Goal: Check status: Check status

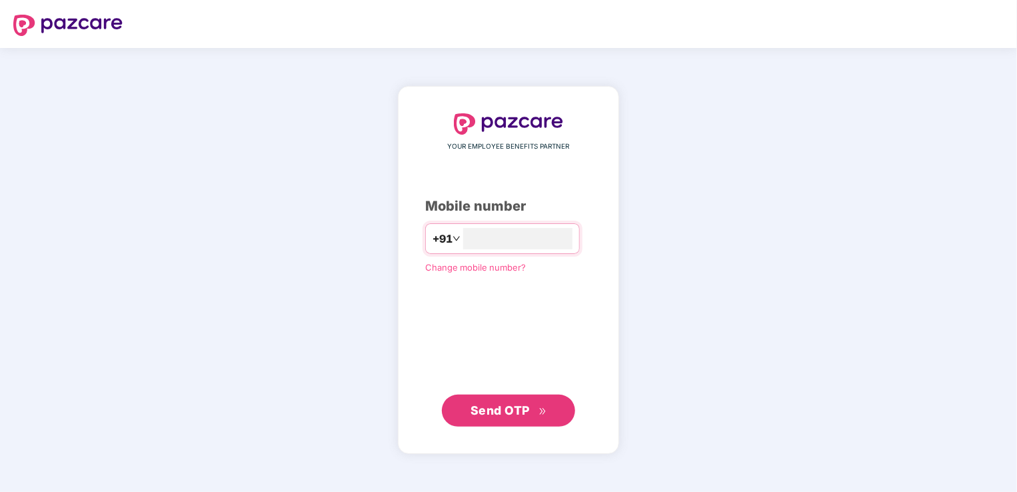
type input "*"
type input "**********"
click at [533, 425] on button "Send OTP" at bounding box center [508, 411] width 133 height 32
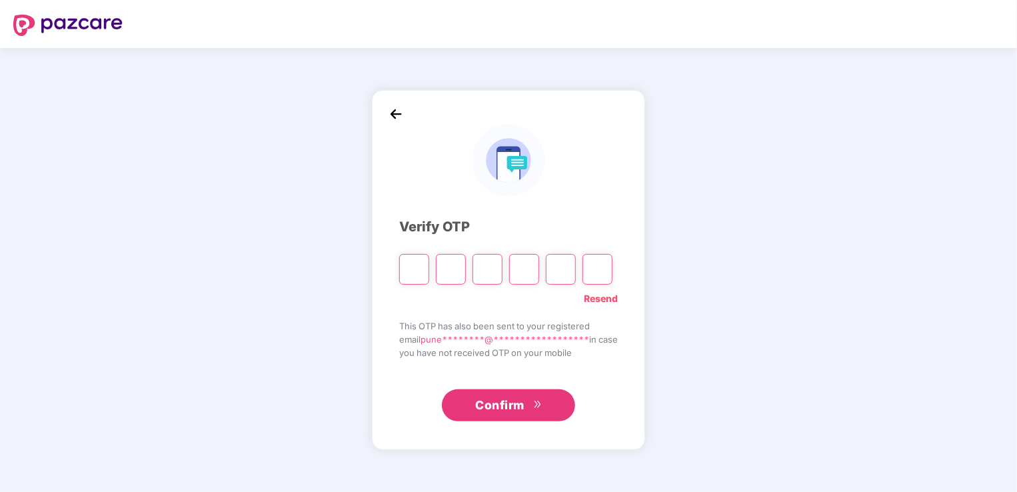
type input "*"
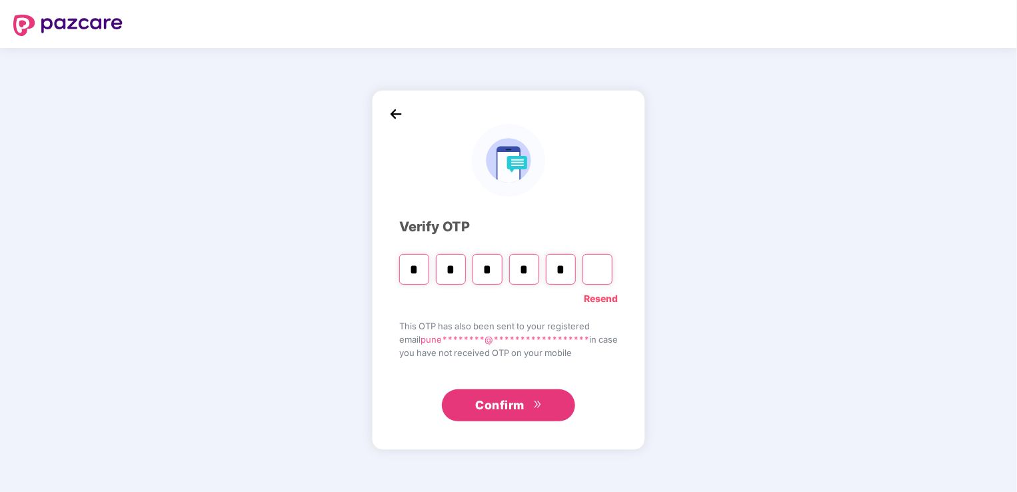
type input "*"
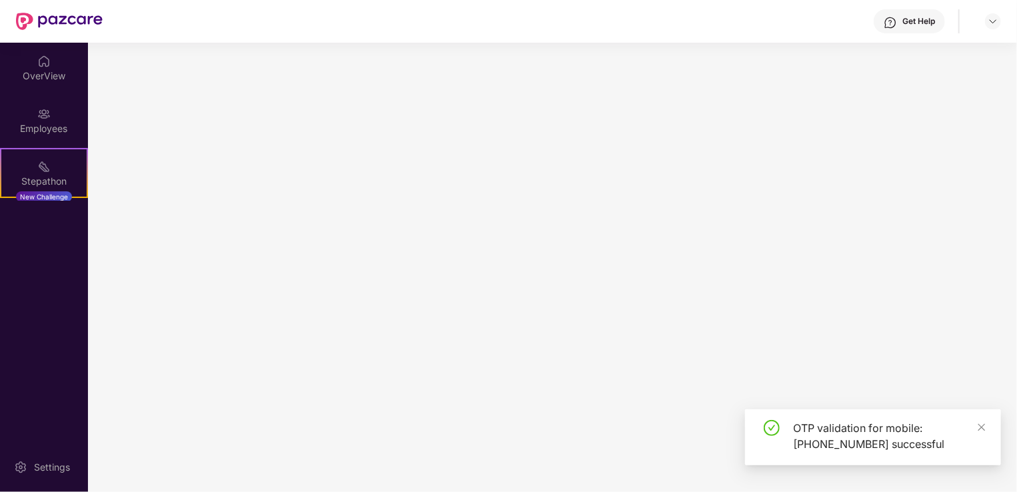
click at [507, 403] on main at bounding box center [552, 267] width 929 height 449
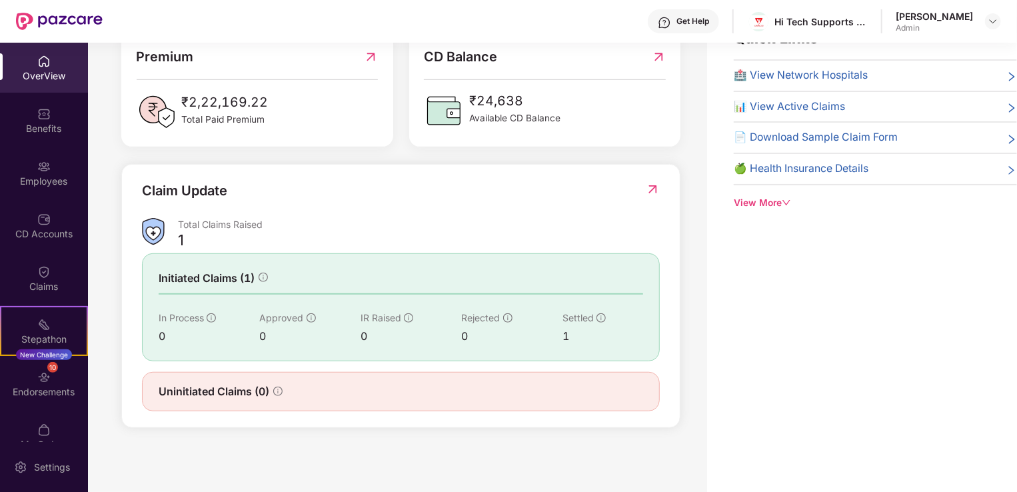
scroll to position [43, 0]
click at [43, 386] on div "Endorsements" at bounding box center [44, 391] width 88 height 13
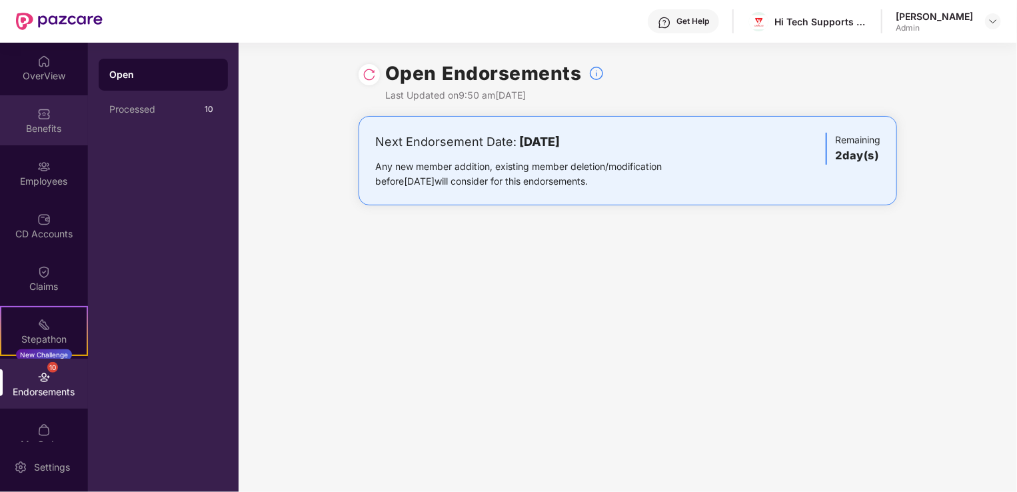
click at [53, 123] on div "Benefits" at bounding box center [44, 128] width 88 height 13
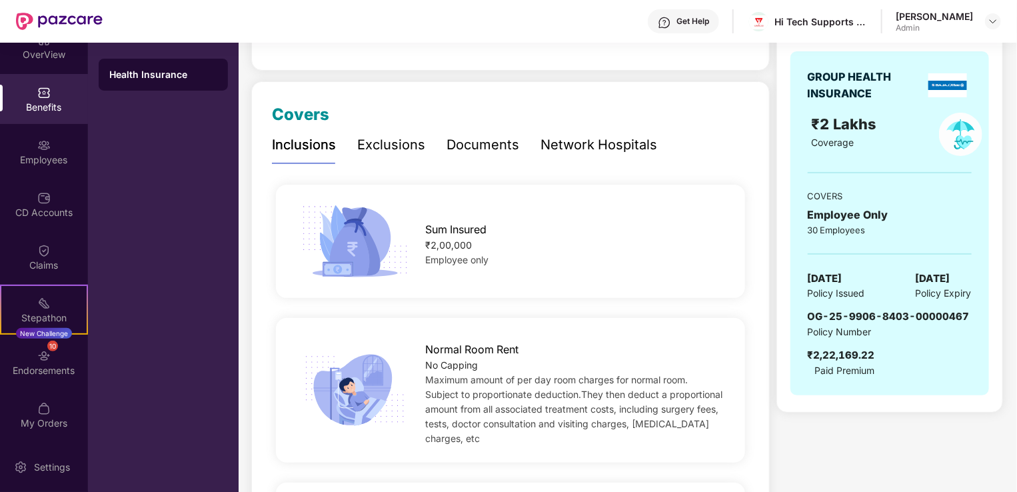
scroll to position [133, 0]
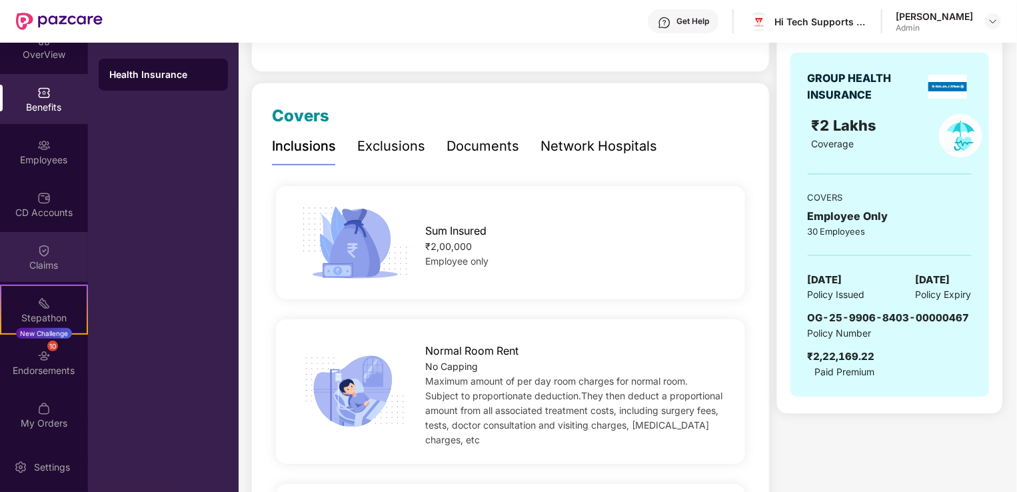
click at [41, 259] on div "Claims" at bounding box center [44, 265] width 88 height 13
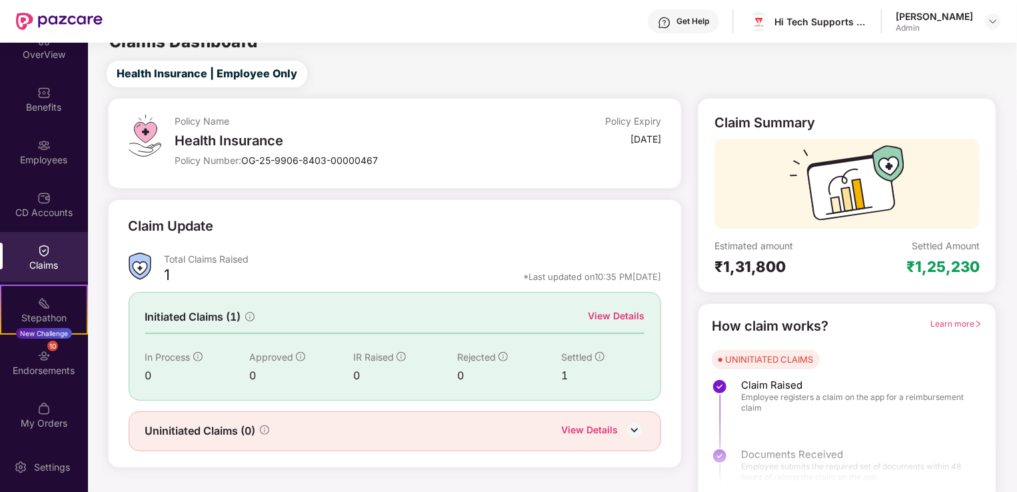
scroll to position [29, 0]
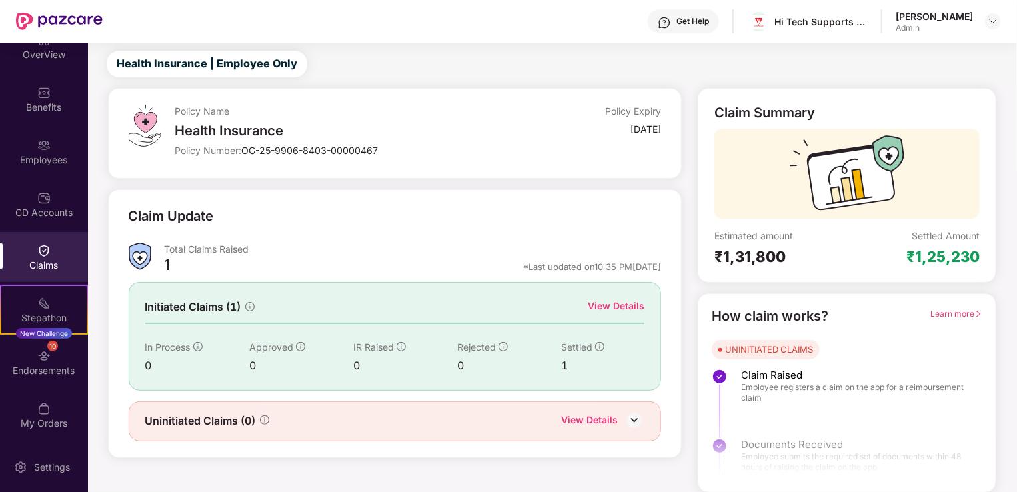
click at [608, 303] on div "View Details" at bounding box center [616, 306] width 57 height 15
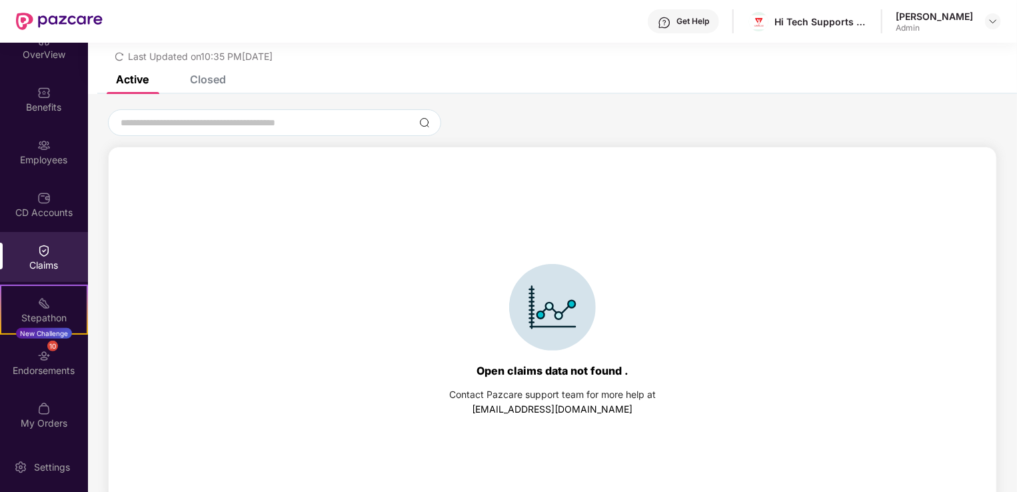
scroll to position [57, 0]
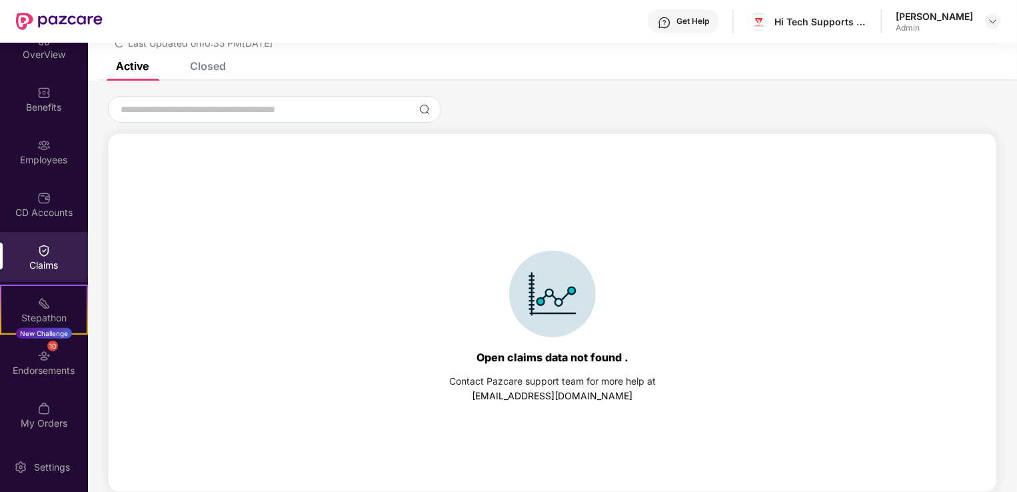
click at [215, 65] on div "Closed" at bounding box center [208, 65] width 36 height 13
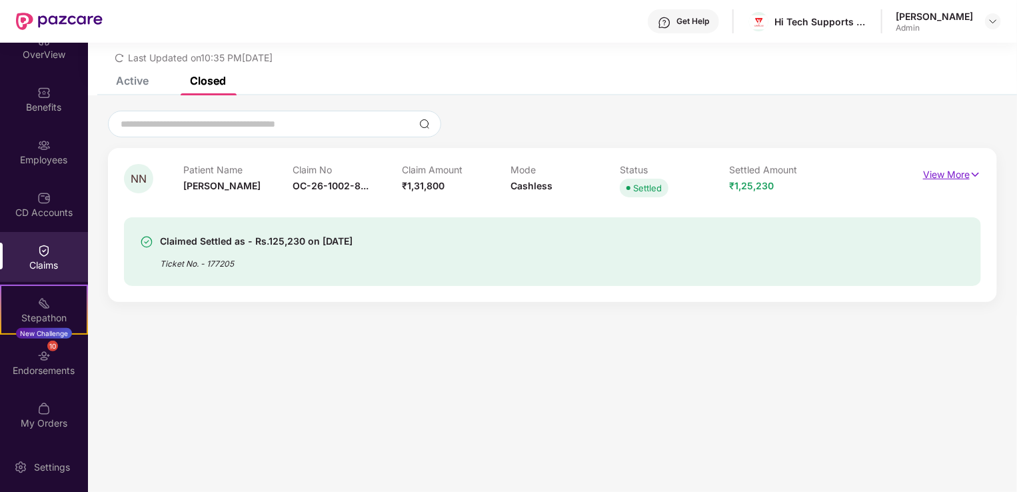
click at [939, 174] on p "View More" at bounding box center [952, 173] width 58 height 18
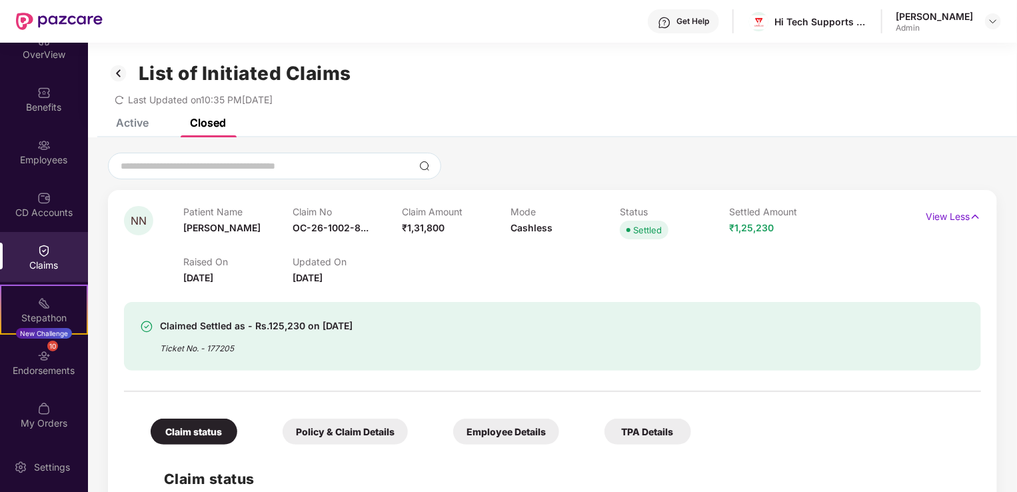
scroll to position [0, 0]
